Goal: Transaction & Acquisition: Purchase product/service

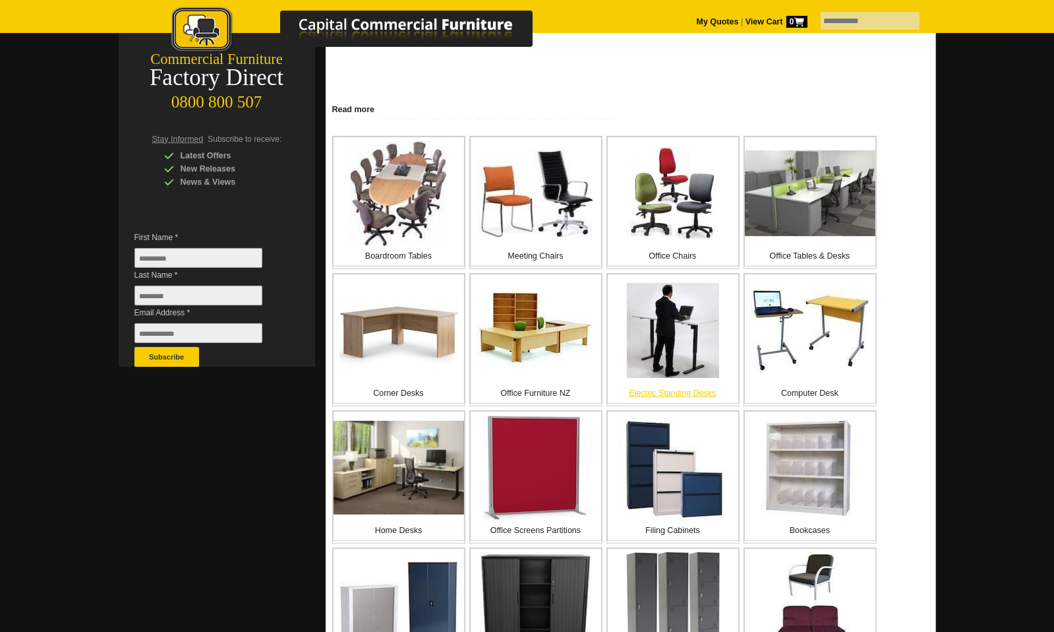
scroll to position [132, 0]
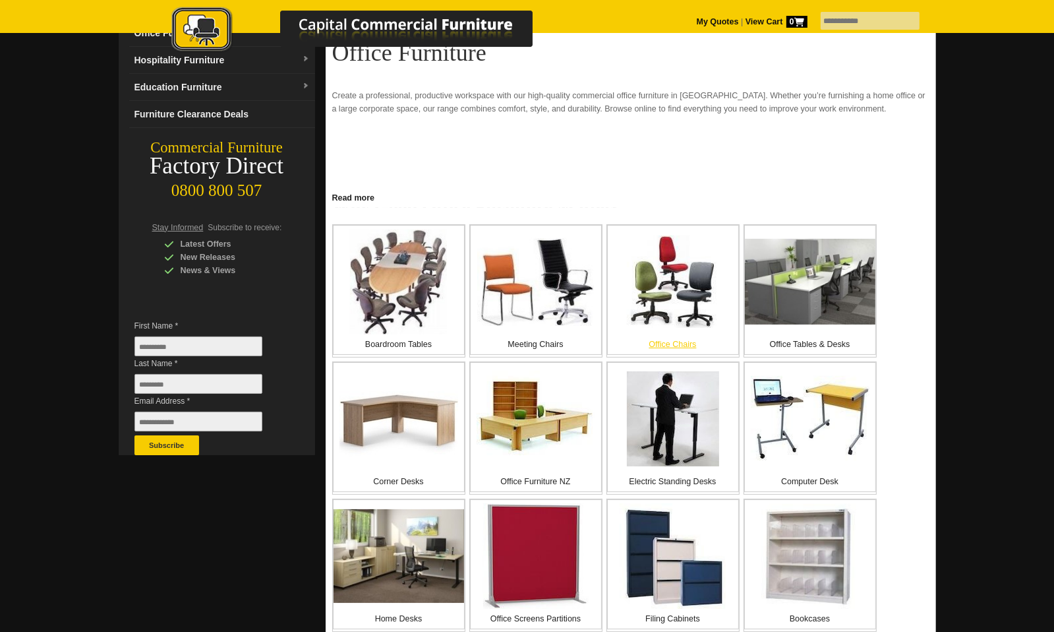
click at [666, 272] on img at bounding box center [673, 281] width 92 height 92
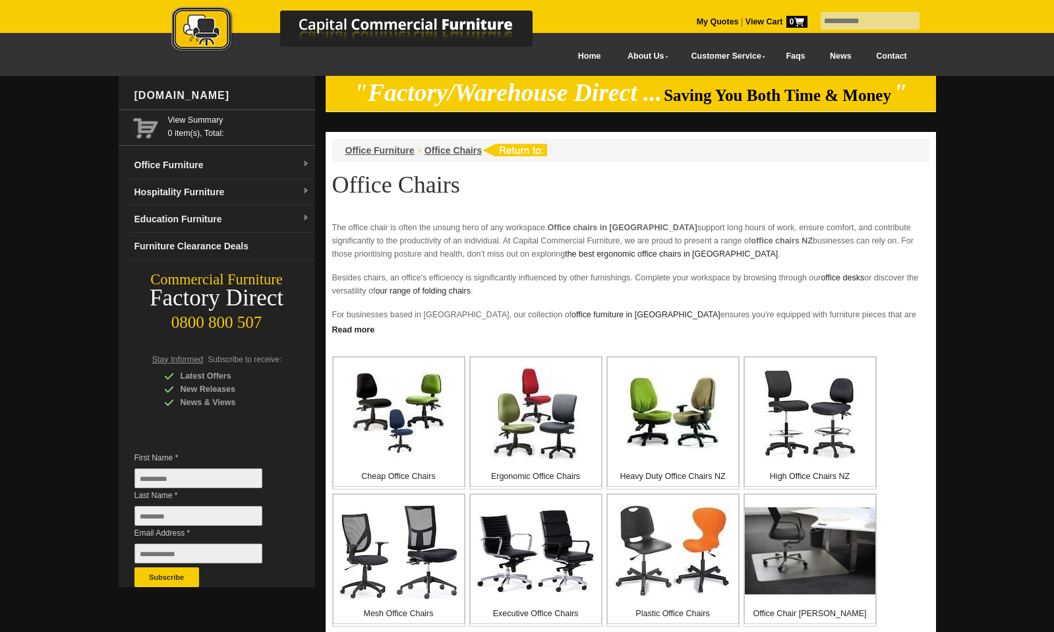
scroll to position [198, 0]
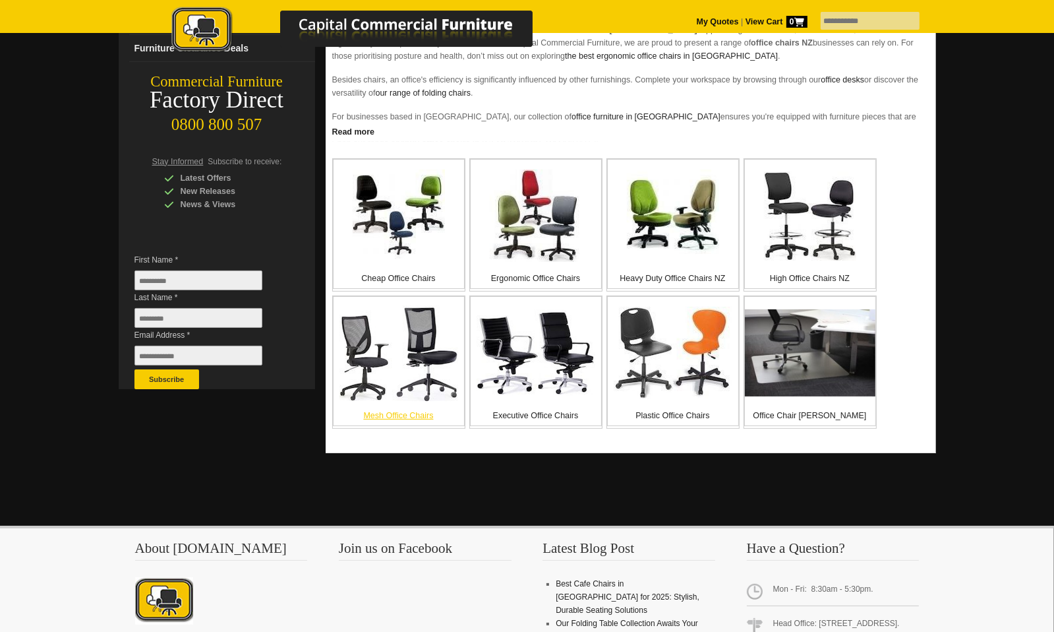
click at [430, 367] on img at bounding box center [399, 353] width 119 height 96
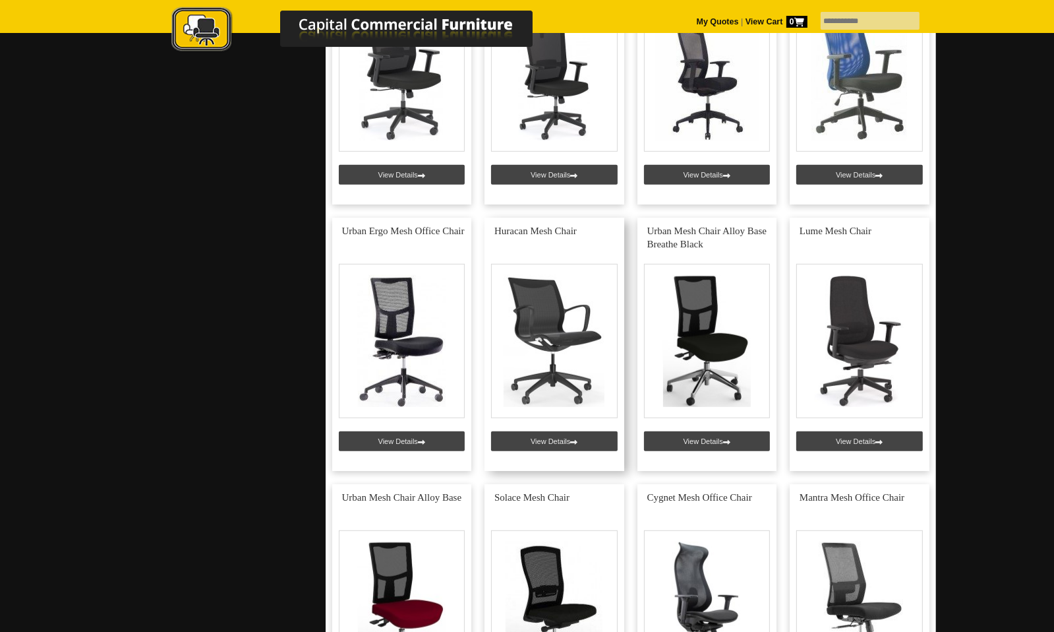
scroll to position [528, 0]
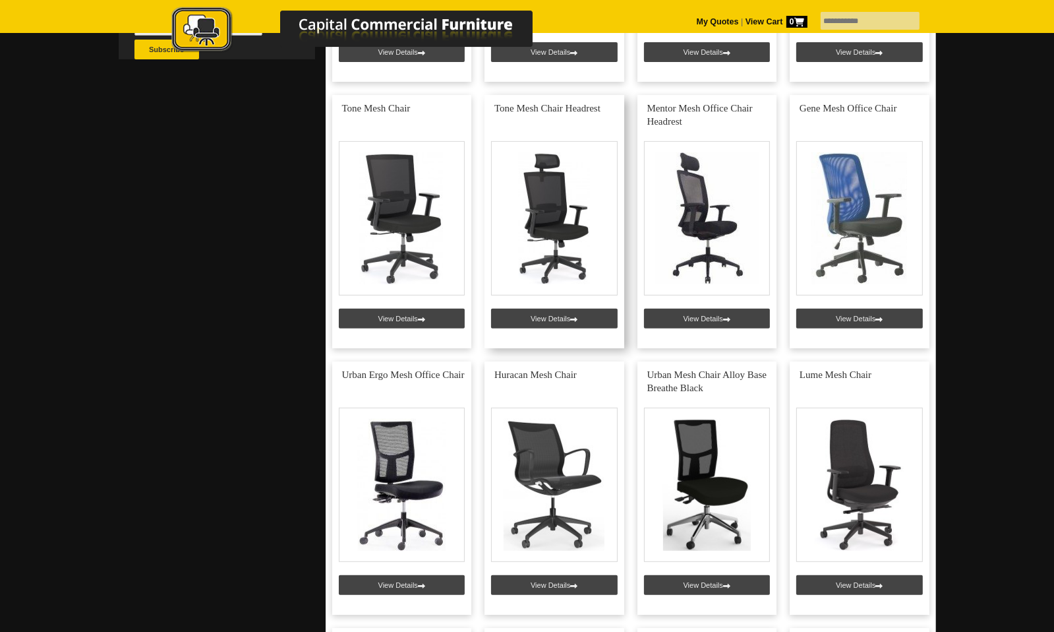
click at [574, 264] on link at bounding box center [555, 221] width 140 height 253
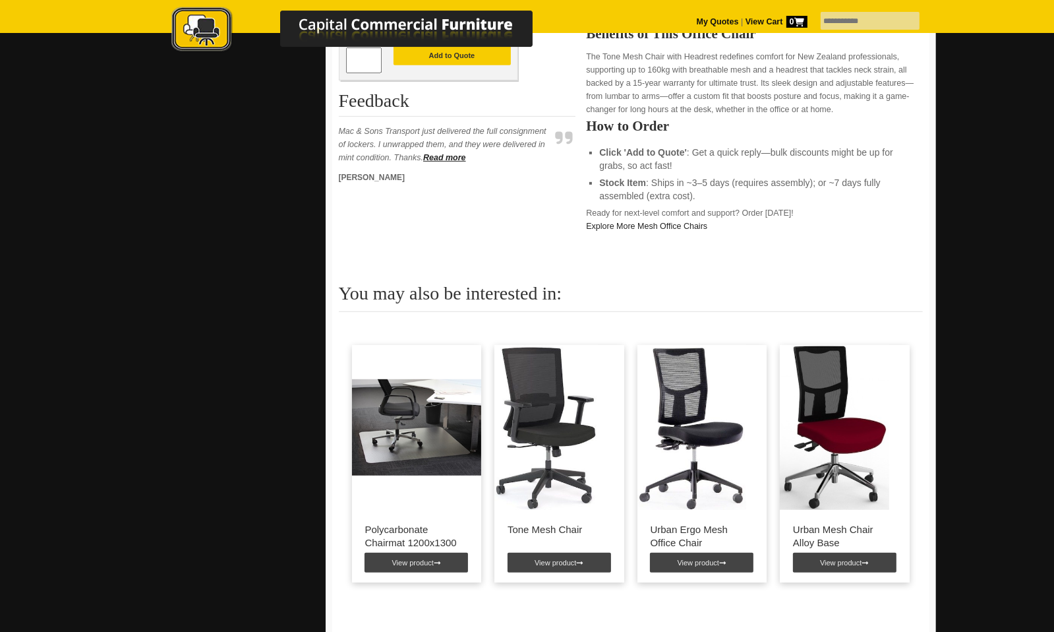
scroll to position [659, 0]
